Goal: Check status

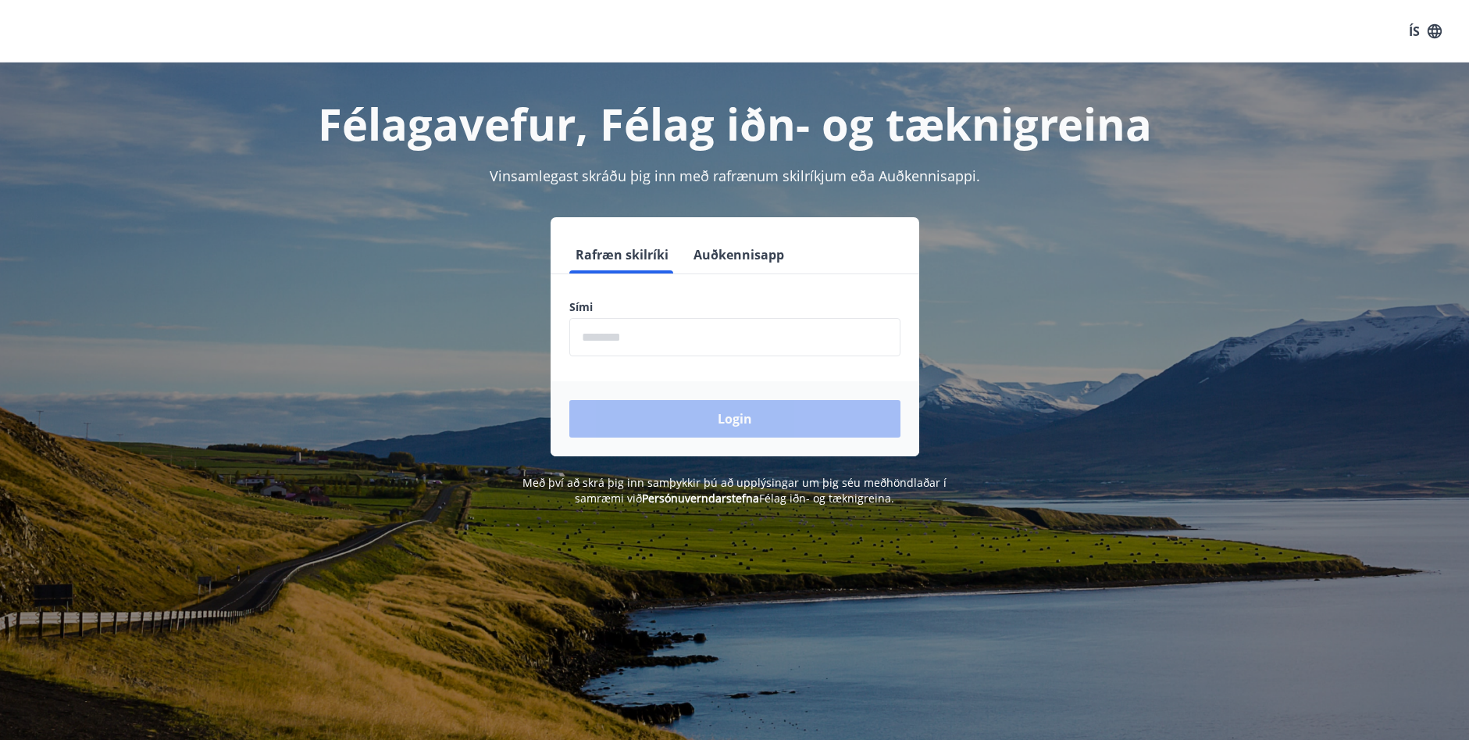
click at [636, 344] on input "phone" at bounding box center [734, 337] width 331 height 38
type input "********"
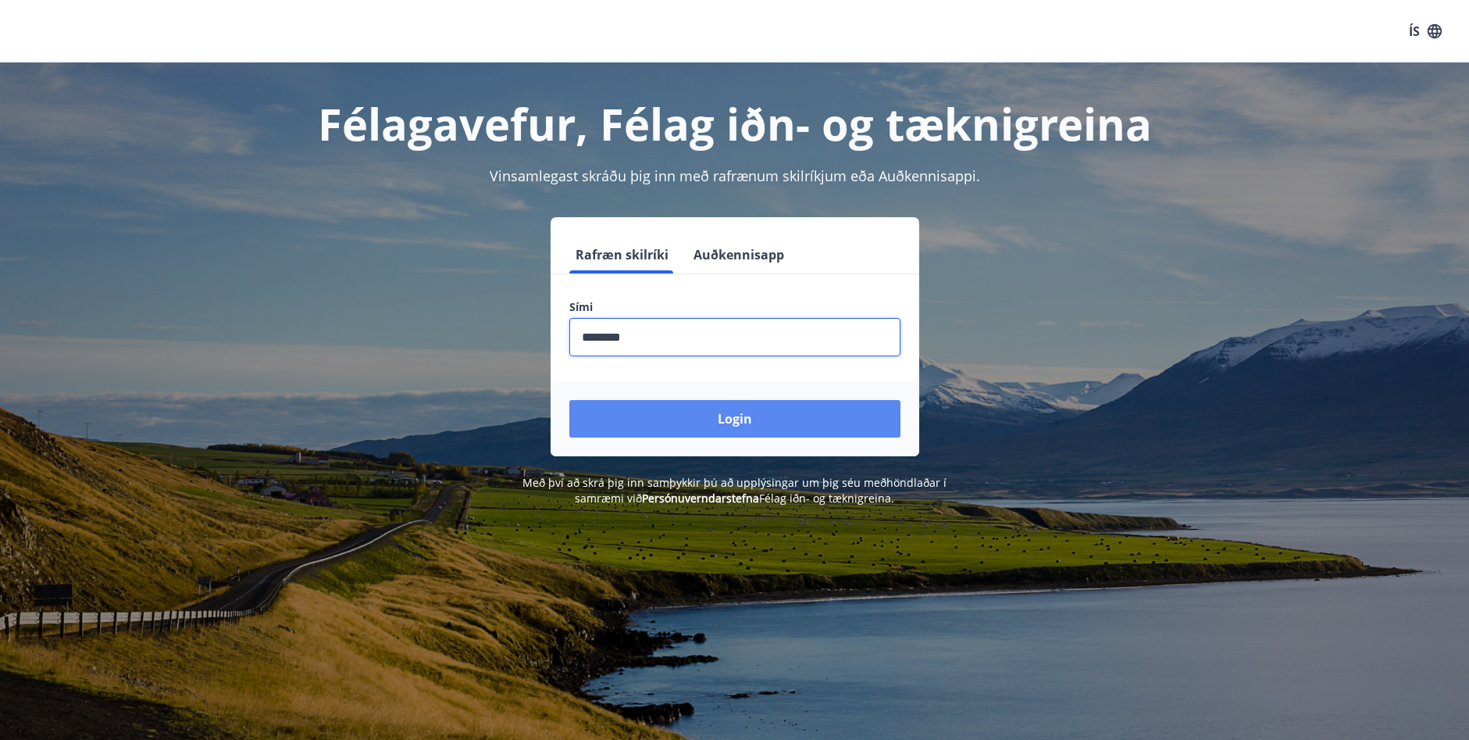
click at [659, 414] on button "Login" at bounding box center [734, 418] width 331 height 37
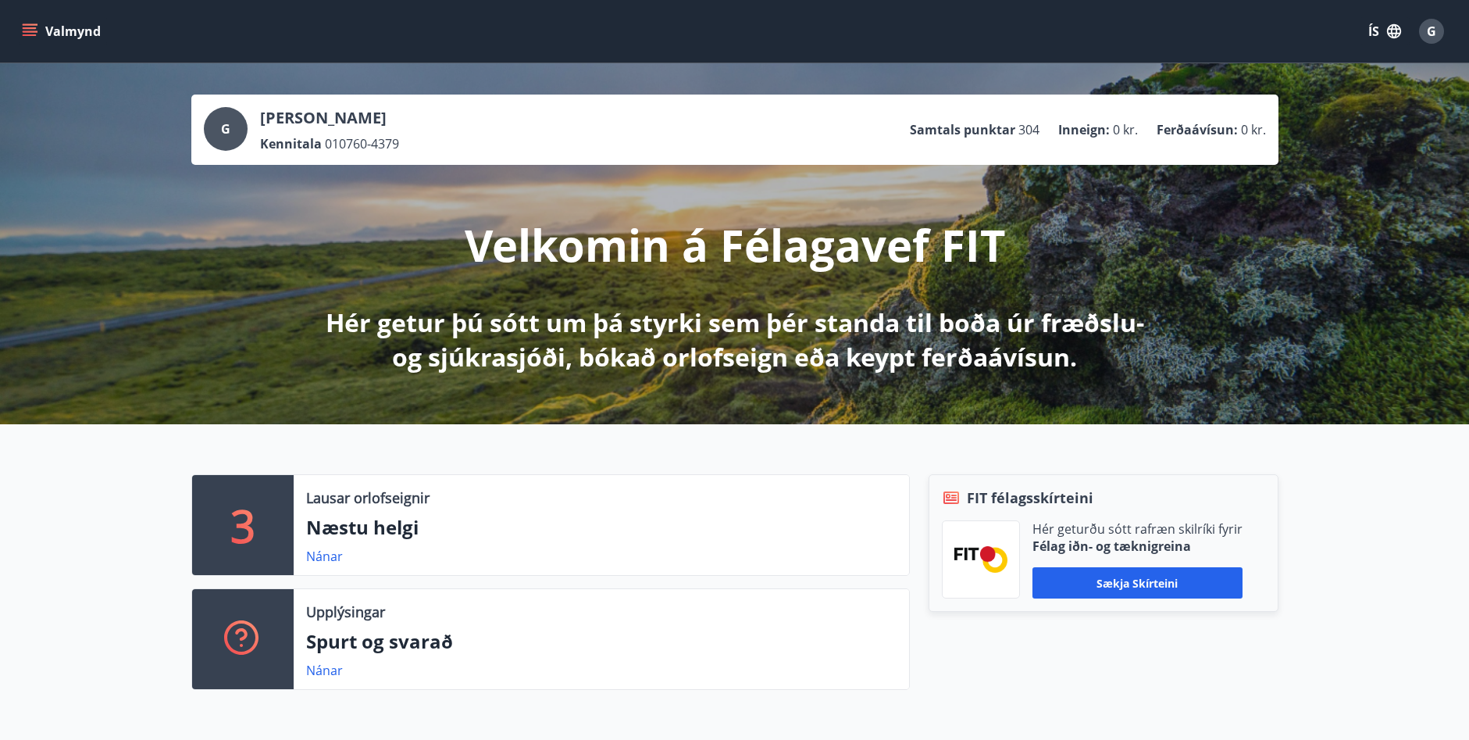
click at [28, 27] on icon "menu" at bounding box center [30, 28] width 14 height 2
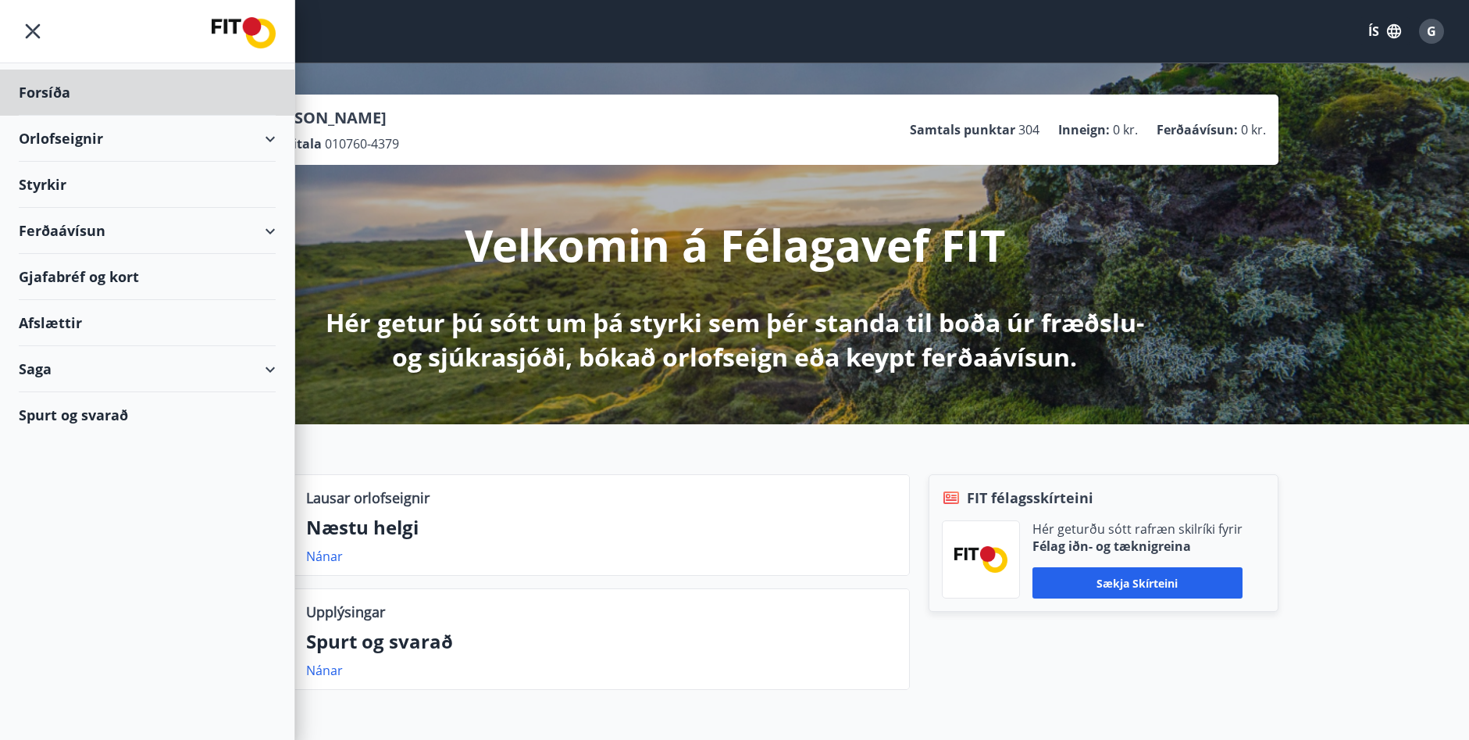
click at [52, 116] on div "Styrkir" at bounding box center [147, 93] width 257 height 46
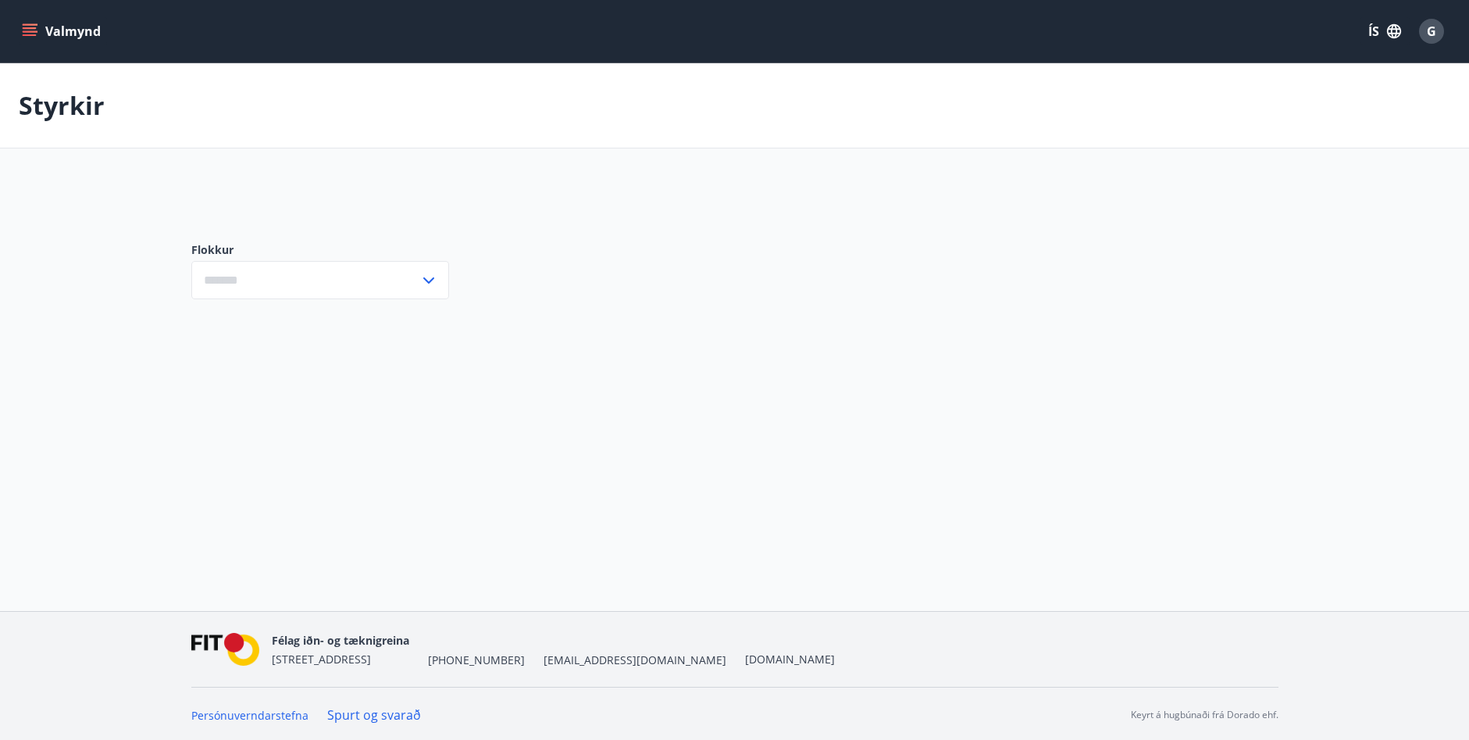
type input "***"
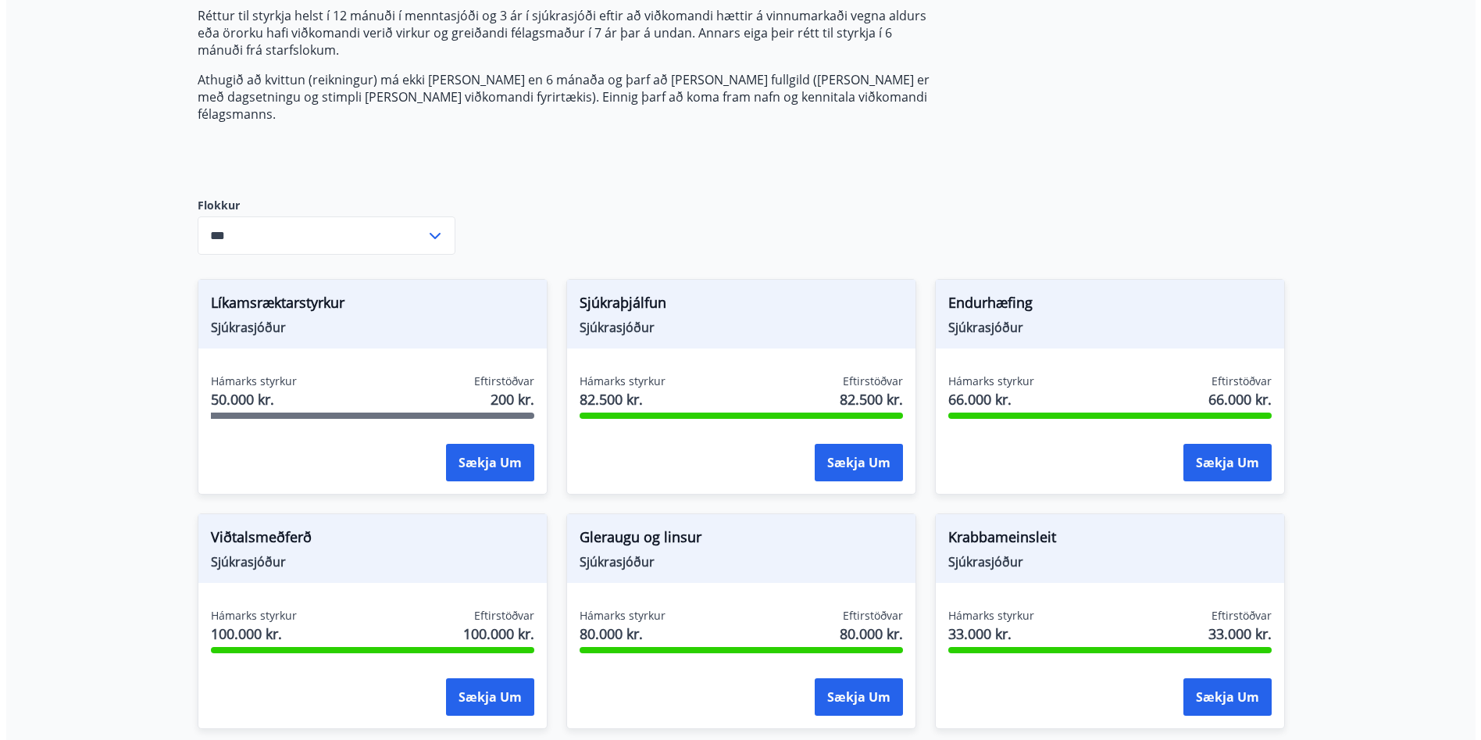
scroll to position [312, 0]
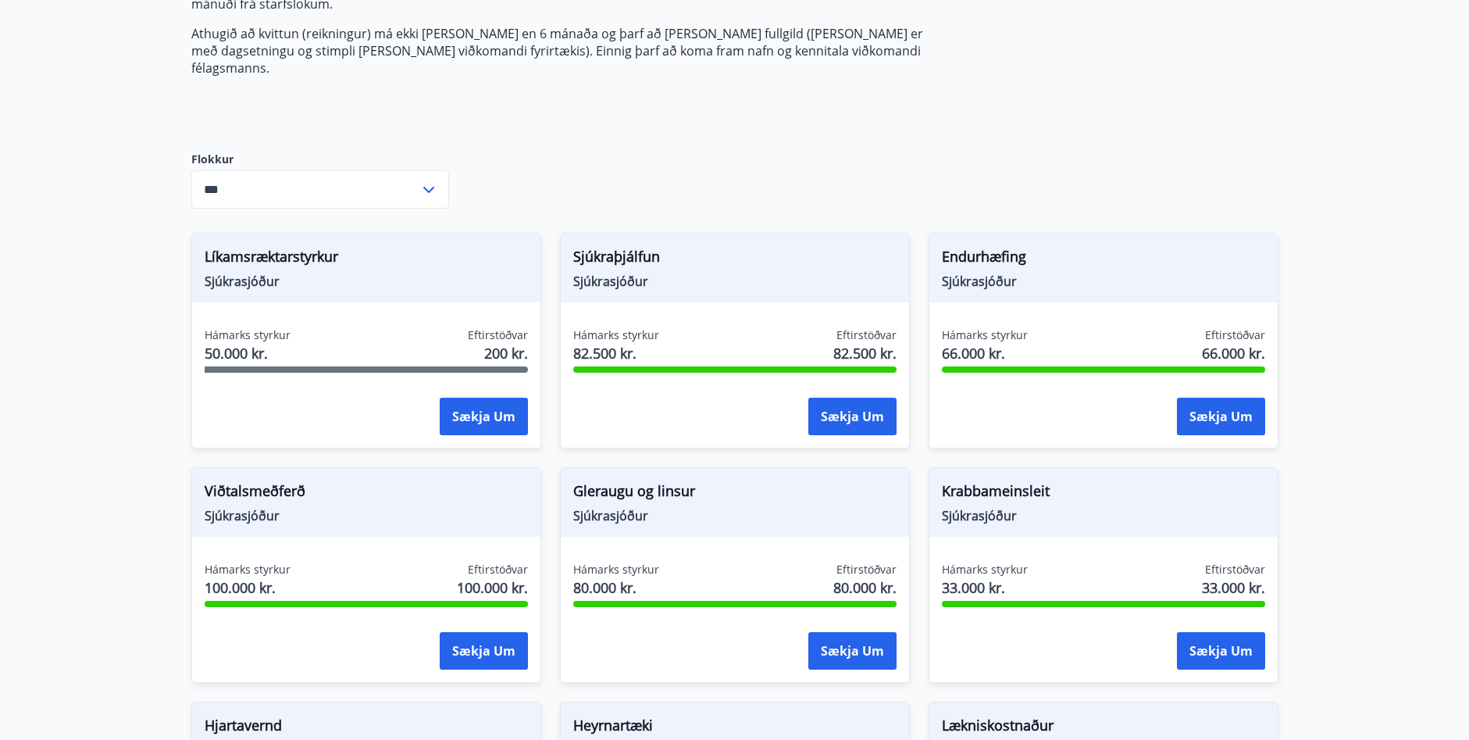
click at [408, 273] on span "Sjúkrasjóður" at bounding box center [366, 281] width 323 height 17
click at [467, 398] on button "Sækja um" at bounding box center [484, 416] width 88 height 37
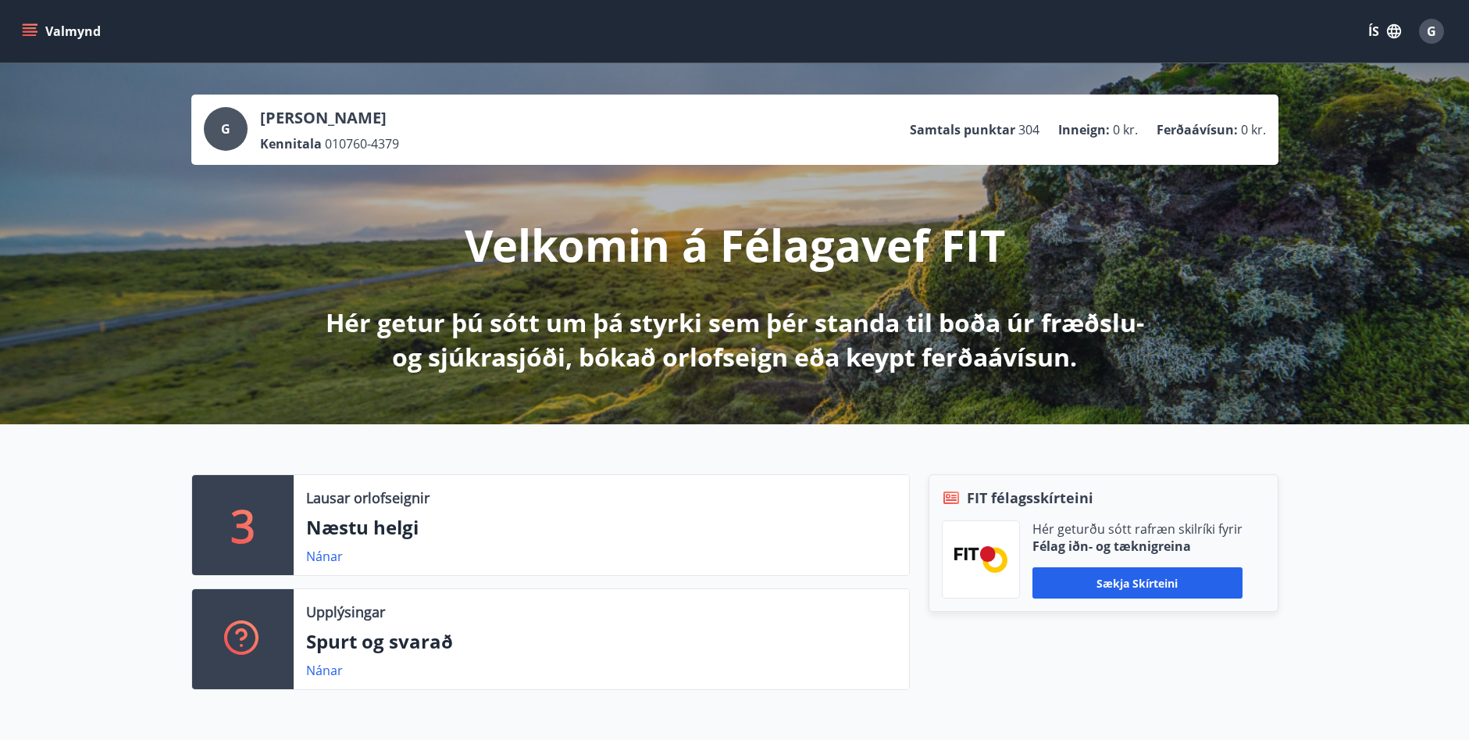
click at [27, 27] on icon "menu" at bounding box center [30, 28] width 14 height 2
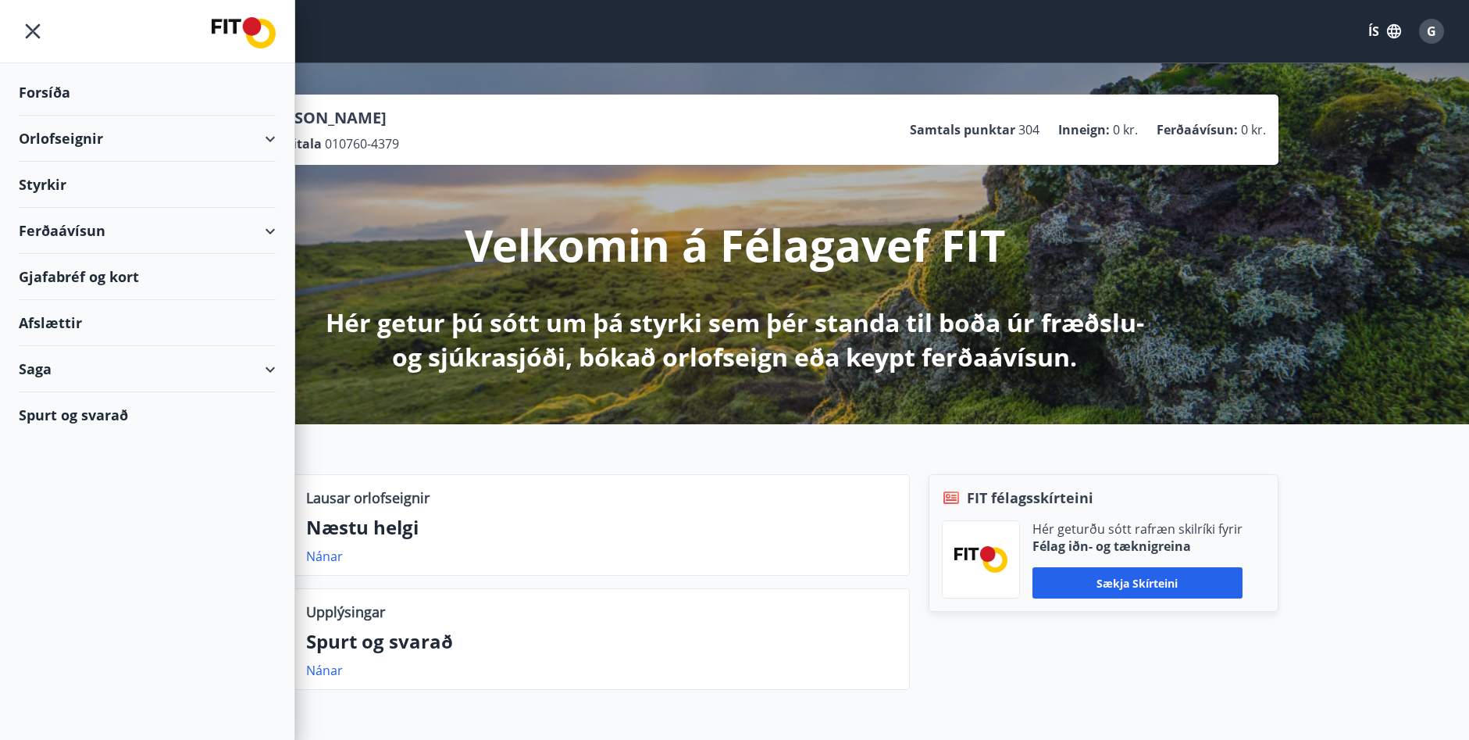
click at [37, 367] on div "Saga" at bounding box center [147, 369] width 257 height 46
click at [87, 569] on div "Styrkjasaga" at bounding box center [147, 572] width 232 height 33
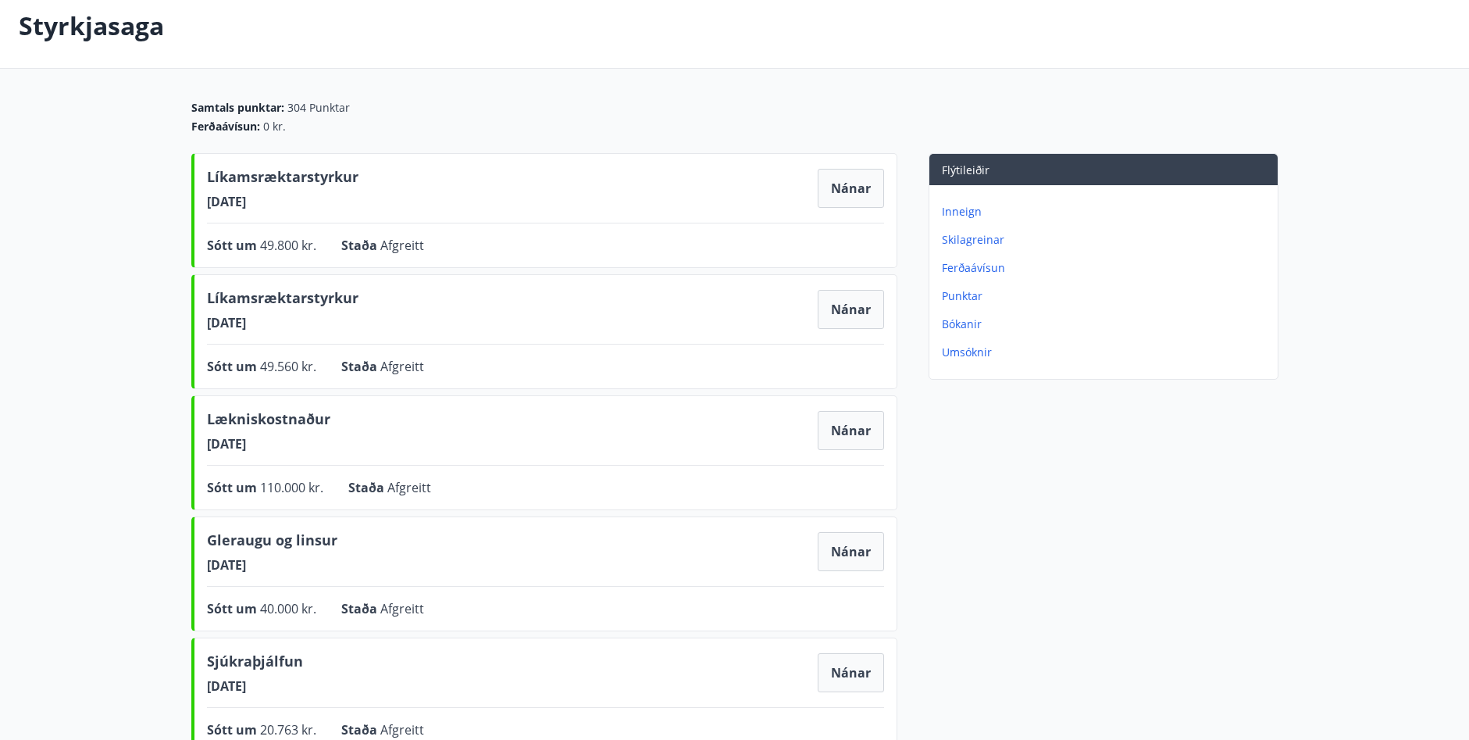
scroll to position [78, 0]
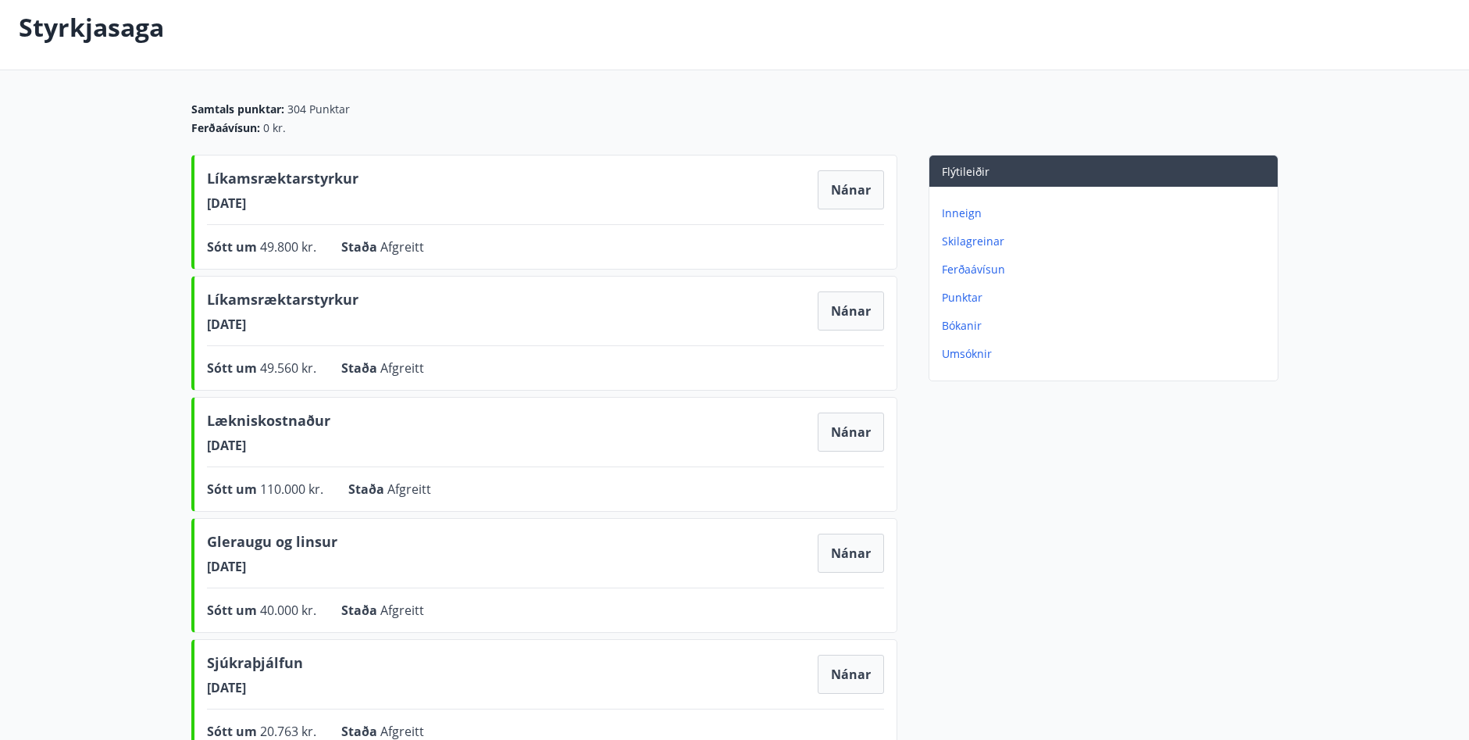
click at [956, 209] on p "Inneign" at bounding box center [1107, 213] width 330 height 16
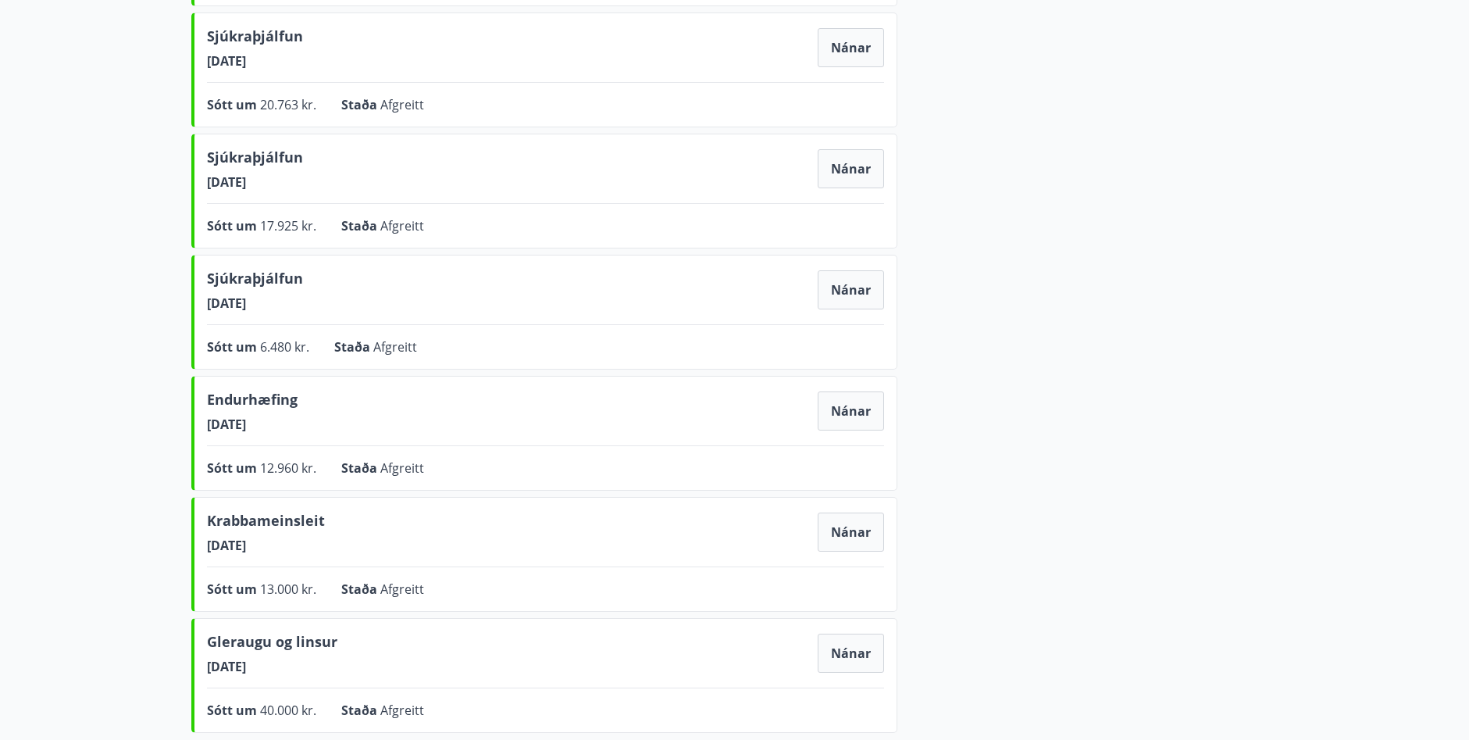
scroll to position [585, 0]
